Goal: Task Accomplishment & Management: Manage account settings

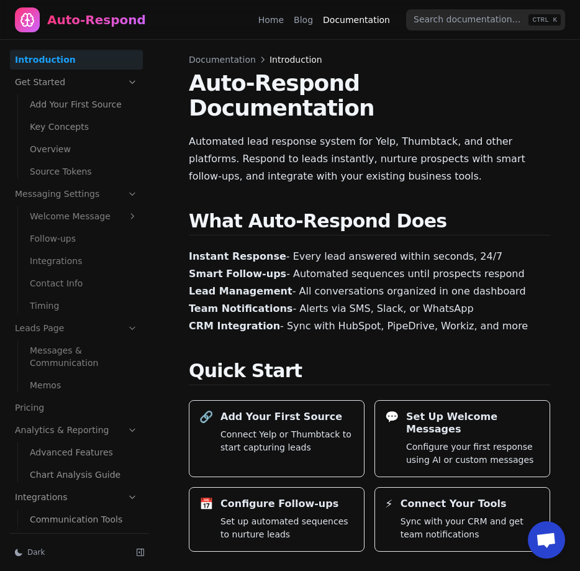
click at [44, 21] on div "Auto-Respond" at bounding box center [80, 19] width 131 height 25
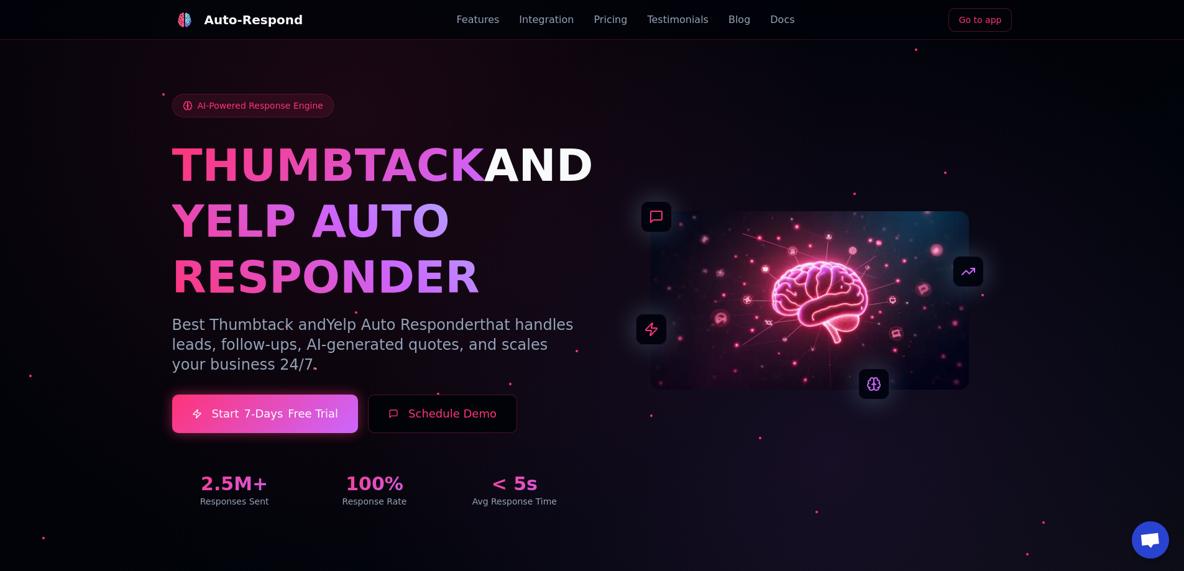
click at [981, 19] on link "Go to app" at bounding box center [980, 20] width 64 height 24
click at [847, 5] on div "Auto-Respond Features Integration Pricing Testimonials Blog Docs Sign In" at bounding box center [592, 20] width 840 height 40
click at [852, 22] on link "Sign In" at bounding box center [852, 20] width 51 height 24
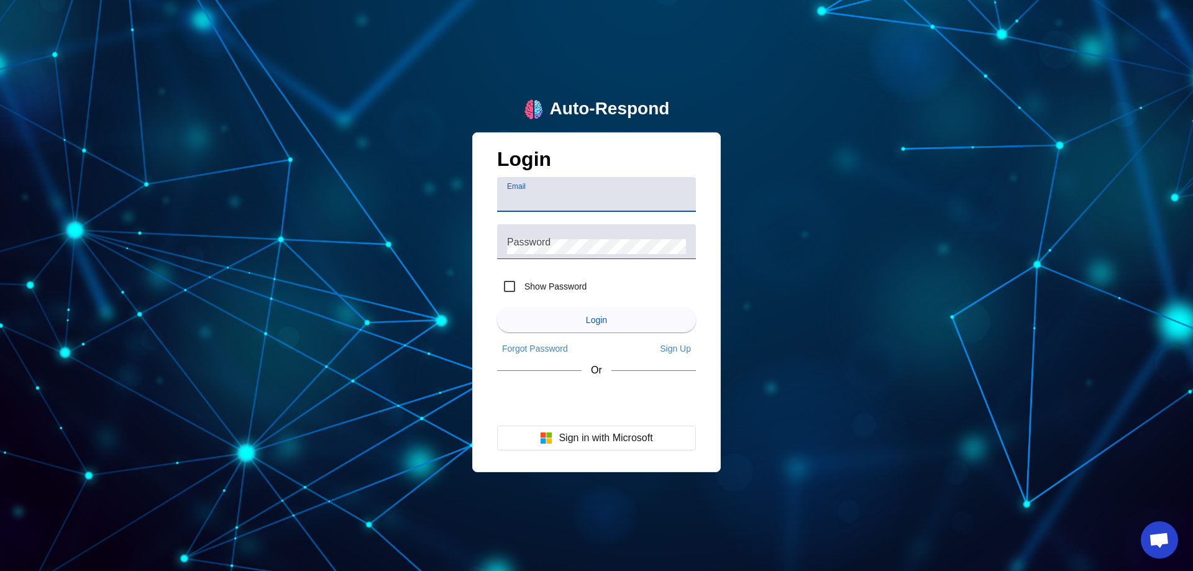
click at [538, 202] on input "Email" at bounding box center [596, 199] width 179 height 15
click at [538, 203] on input "Email" at bounding box center [596, 199] width 179 height 15
paste input "demo@user.com"
type input "demo@user.com"
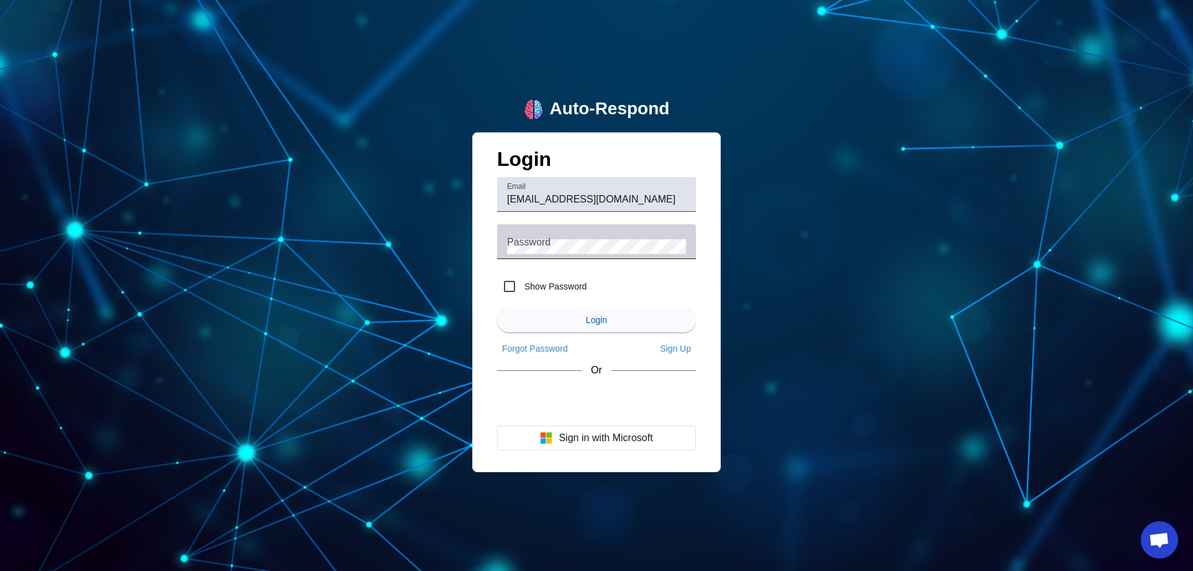
click at [539, 245] on mat-label "Password" at bounding box center [529, 241] width 44 height 11
click at [497, 308] on button "Login" at bounding box center [596, 320] width 199 height 25
